Goal: Task Accomplishment & Management: Manage account settings

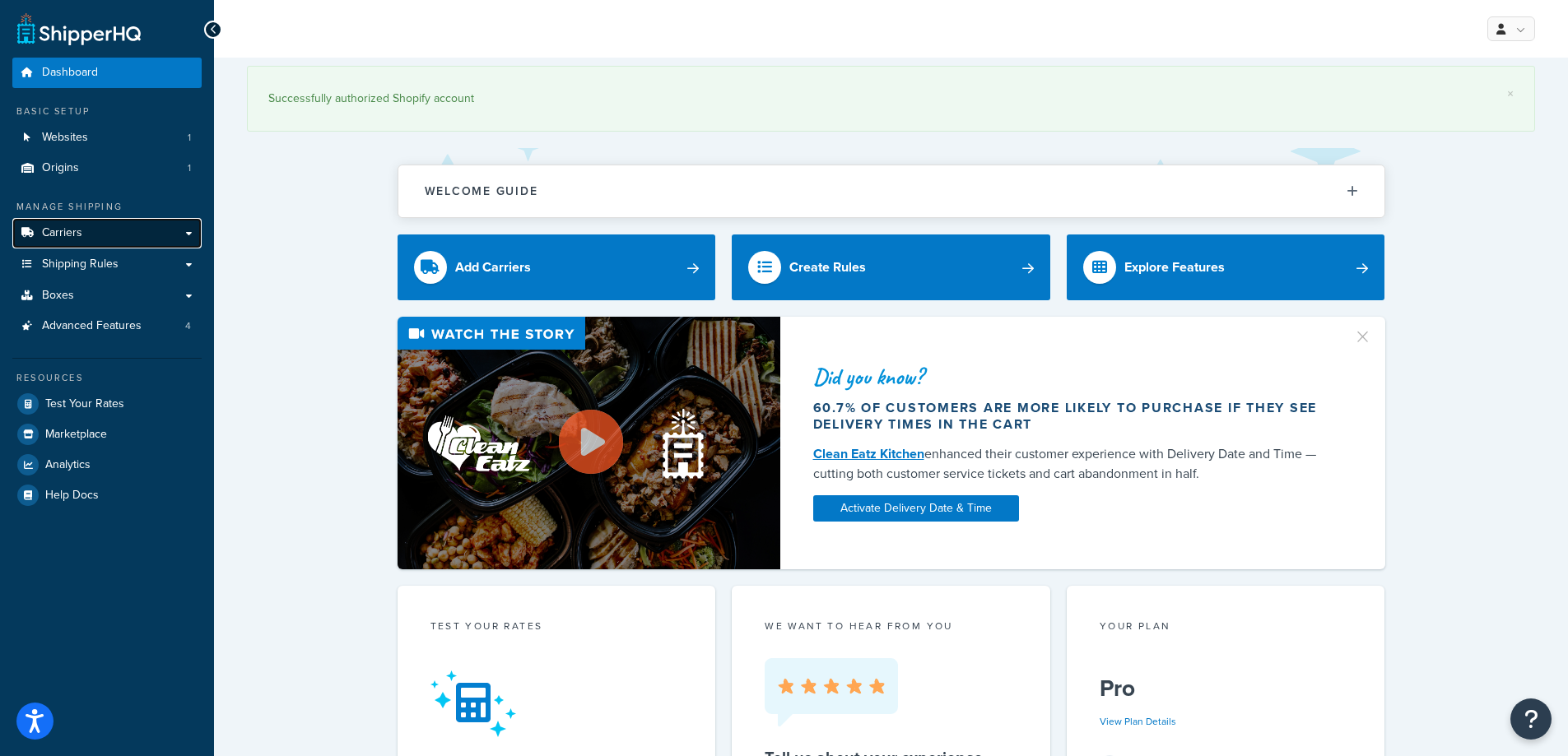
click at [87, 238] on link "Carriers" at bounding box center [106, 232] width 189 height 30
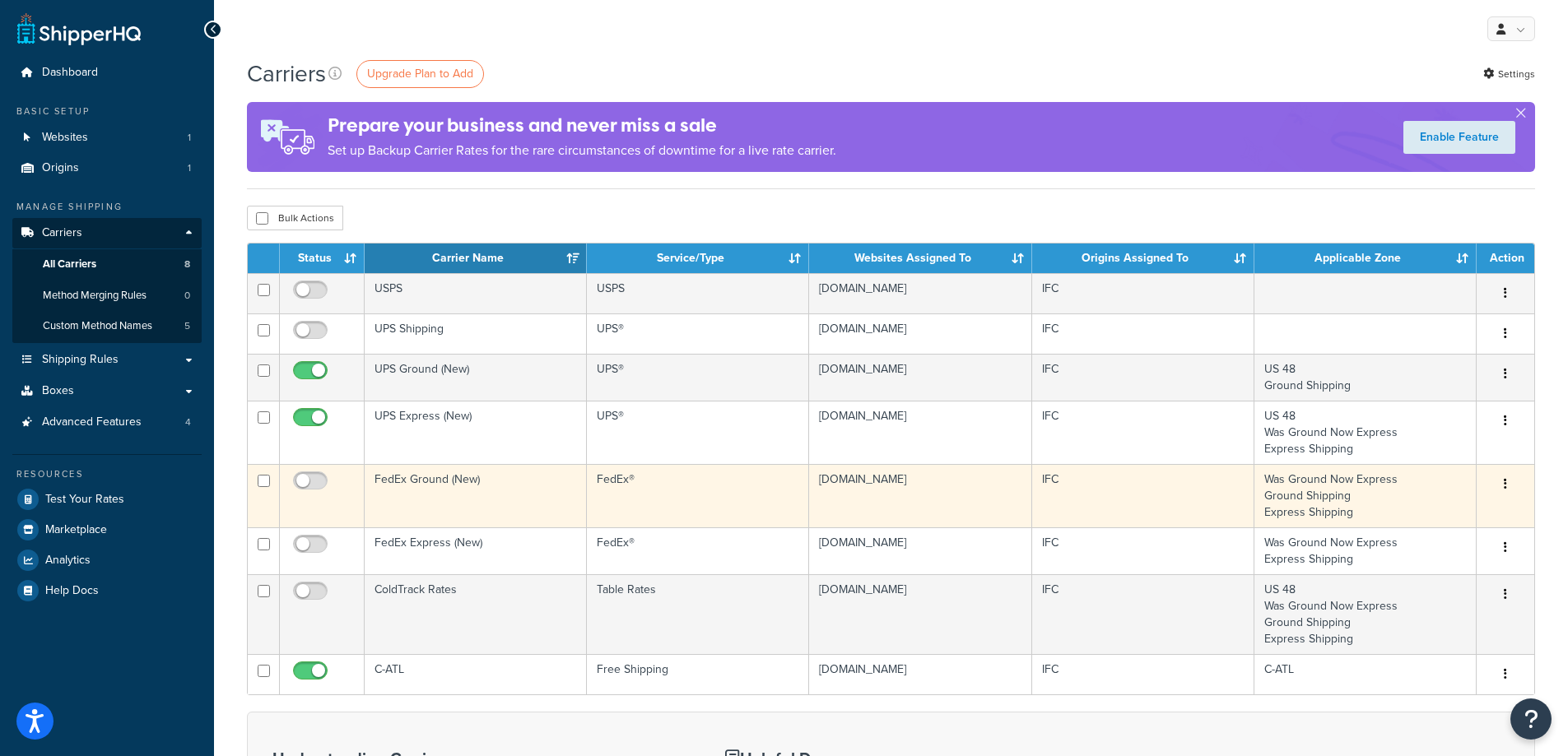
scroll to position [82, 0]
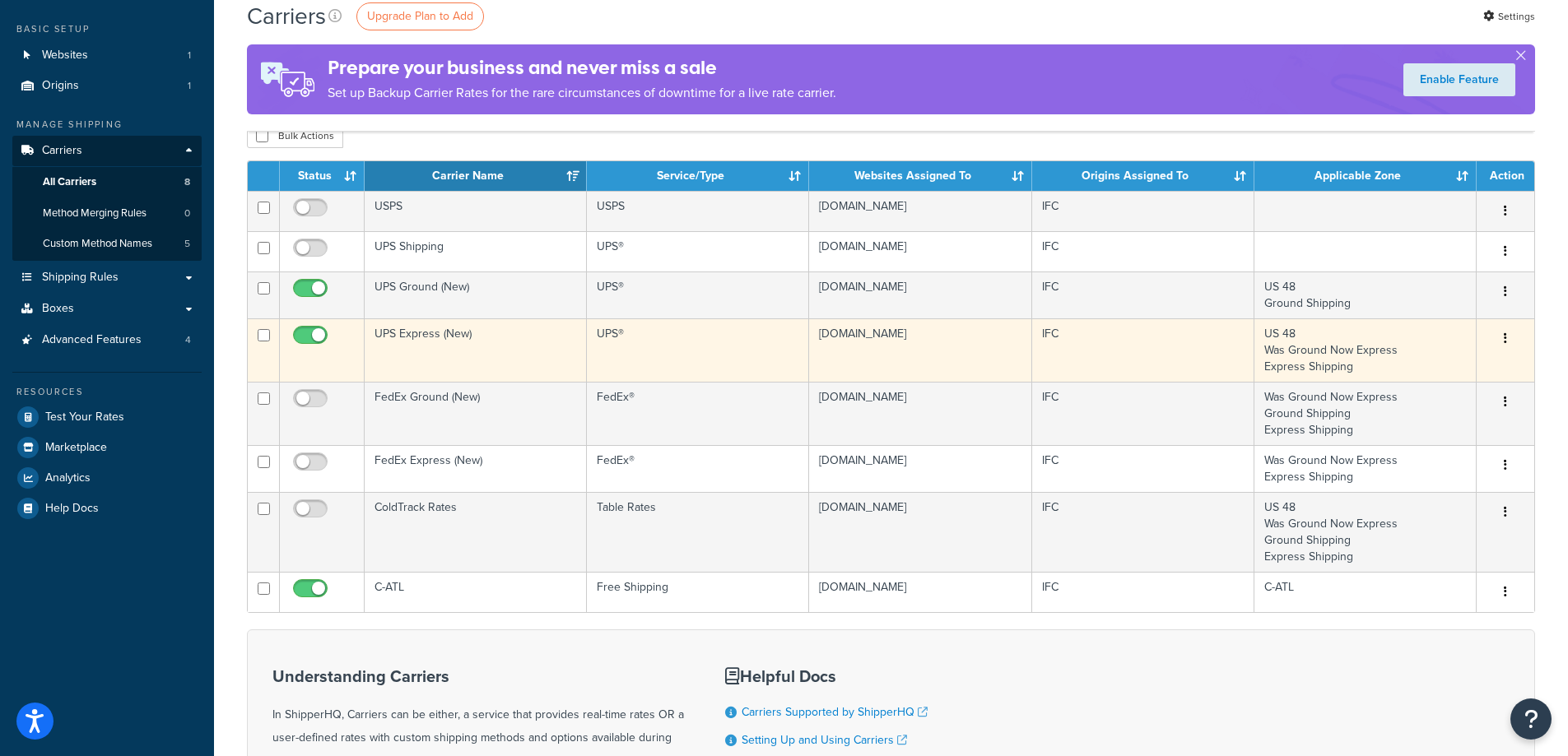
click at [402, 339] on td "UPS Express (New)" at bounding box center [475, 349] width 222 height 64
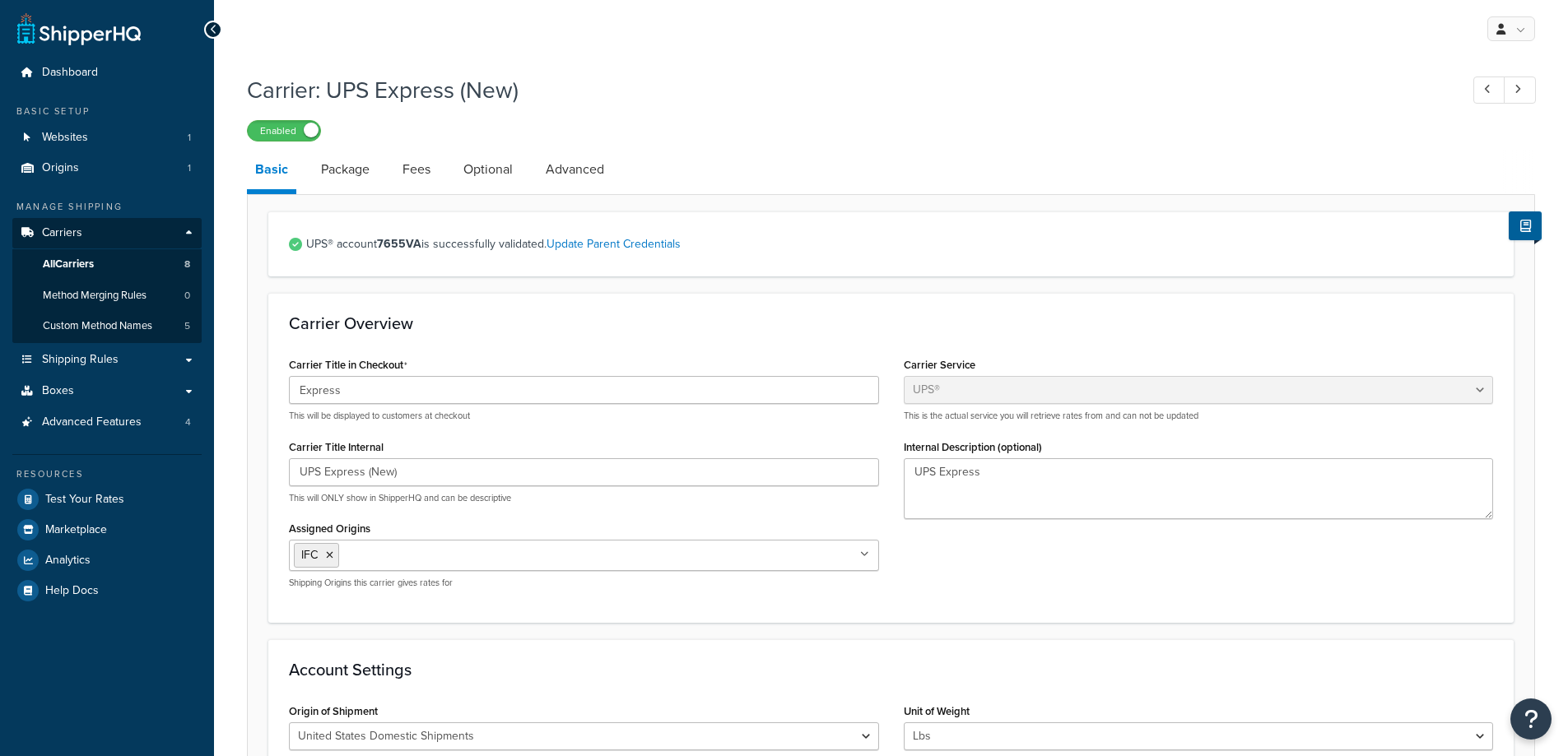
select select "ups"
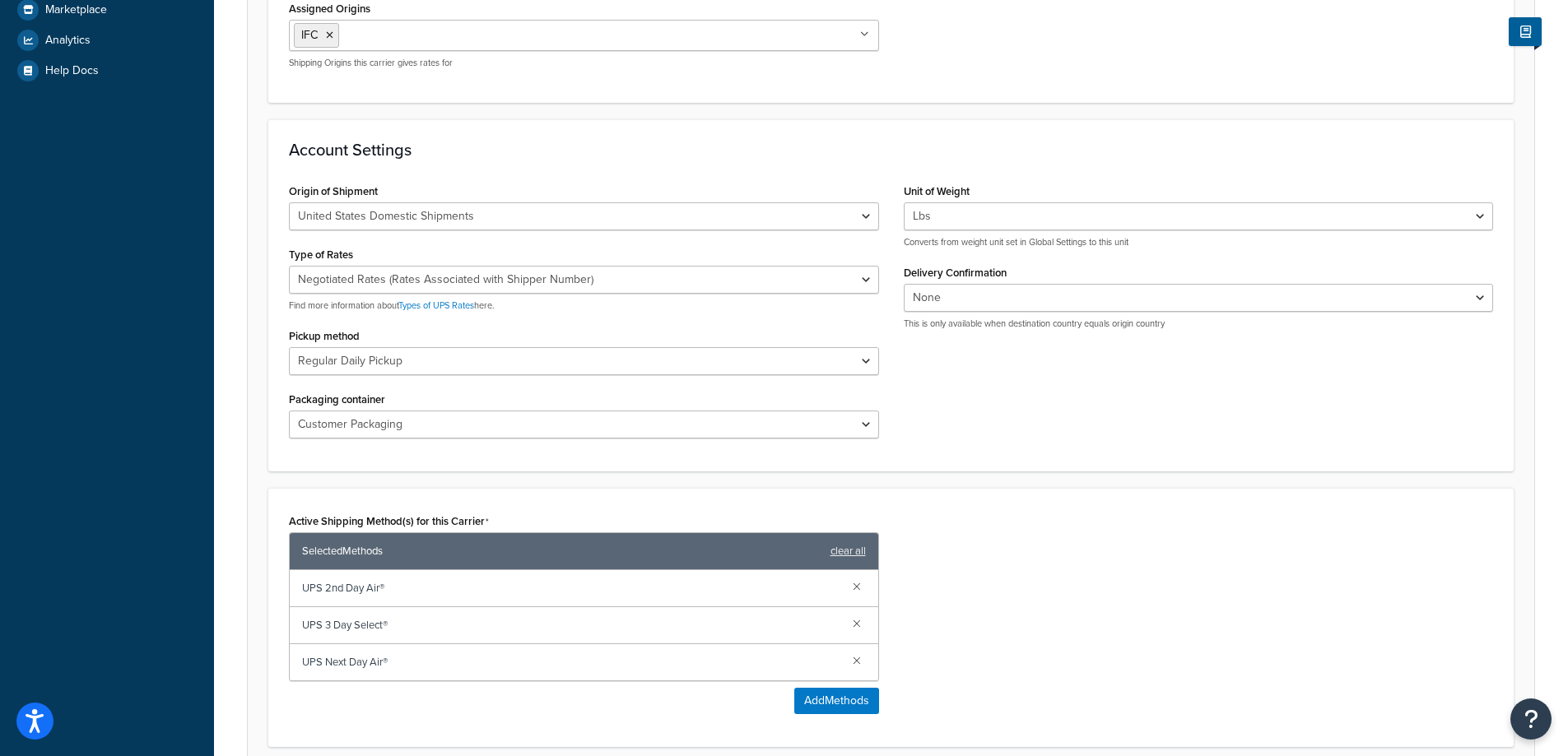
scroll to position [529, 0]
